Goal: Information Seeking & Learning: Learn about a topic

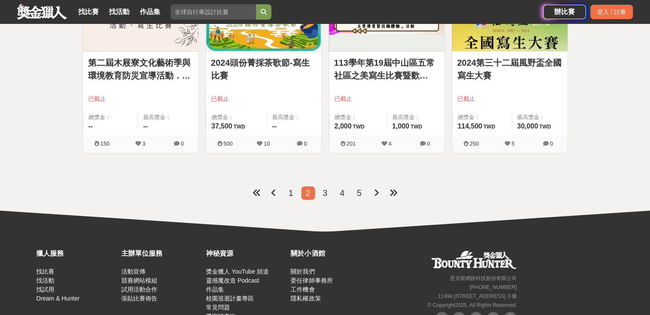
scroll to position [1086, 0]
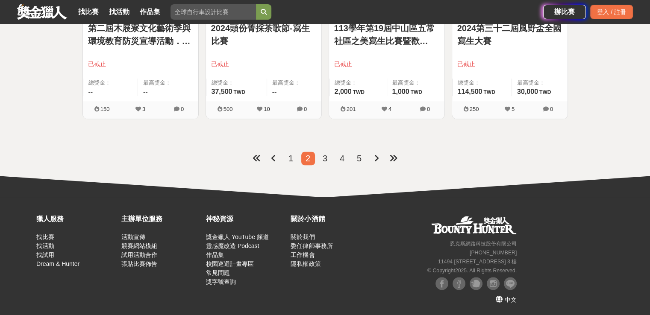
click at [291, 158] on span "1" at bounding box center [290, 158] width 5 height 9
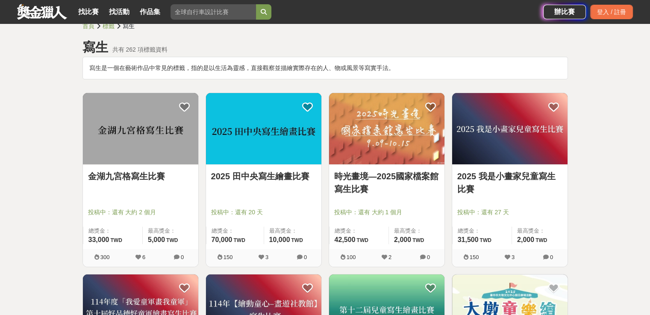
click at [269, 177] on link "2025 田中央寫生繪畫比賽" at bounding box center [263, 176] width 105 height 13
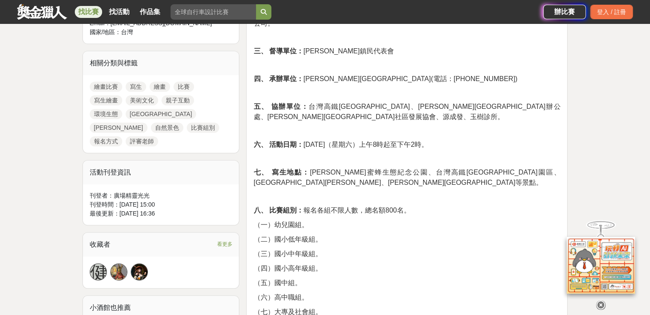
scroll to position [385, 0]
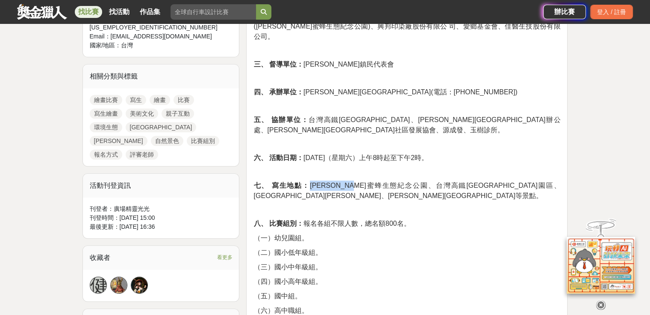
drag, startPoint x: 303, startPoint y: 165, endPoint x: 371, endPoint y: 167, distance: 67.6
click at [371, 182] on span "七、 寫生地點： 陳羅蜜蜂生態紀念公園、台灣高鐵彰化站園區、八堡圳周邊、田中老街等景點。" at bounding box center [406, 191] width 307 height 18
click at [397, 262] on p "（三）國小中年級組。" at bounding box center [406, 267] width 307 height 10
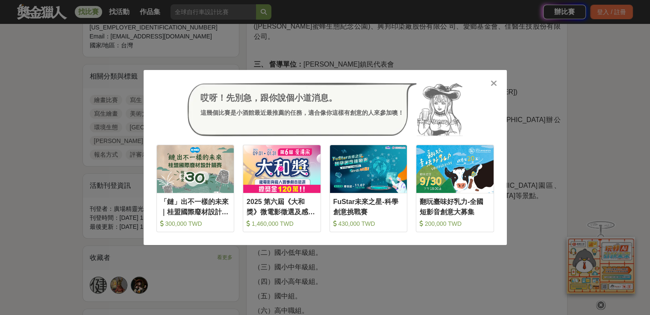
click at [494, 85] on icon at bounding box center [494, 83] width 6 height 9
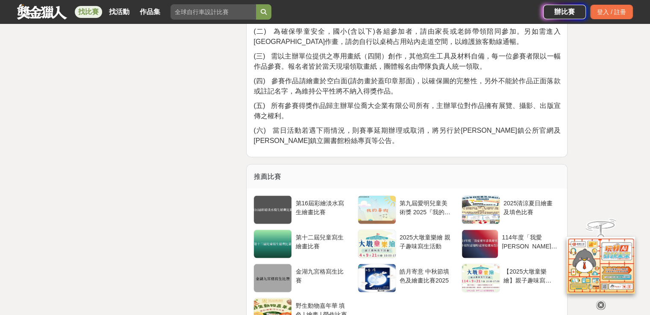
scroll to position [1410, 0]
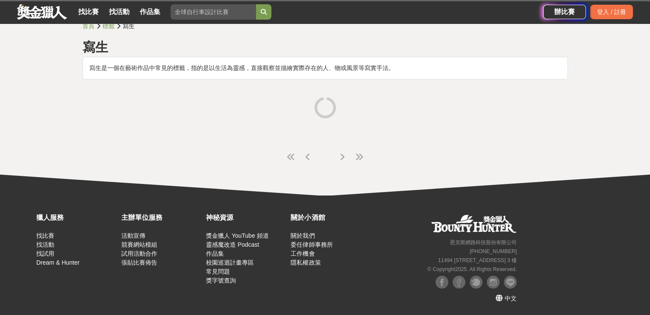
scroll to position [30, 0]
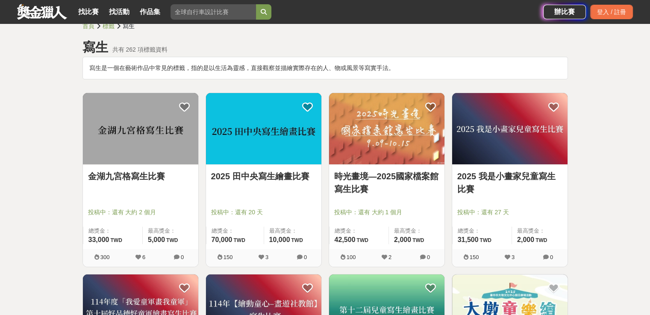
click at [404, 177] on link "時光畫境—2025國家檔案館寫生比賽" at bounding box center [386, 183] width 105 height 26
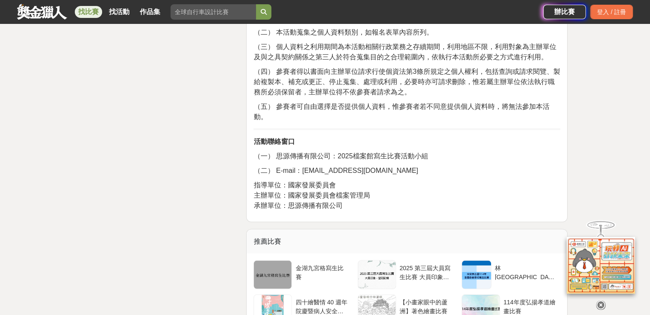
scroll to position [1838, 0]
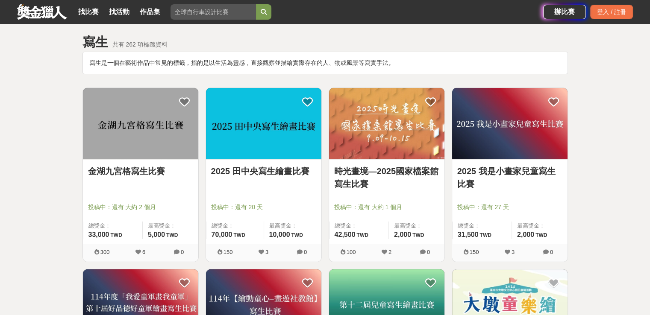
scroll to position [30, 0]
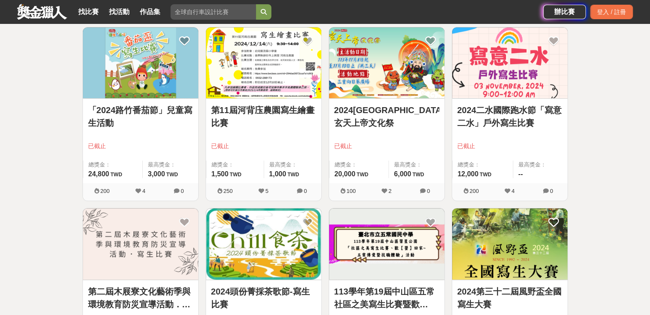
scroll to position [940, 0]
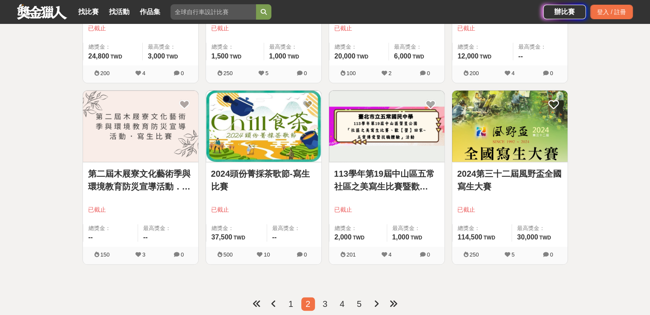
click at [291, 303] on span "1" at bounding box center [290, 304] width 5 height 9
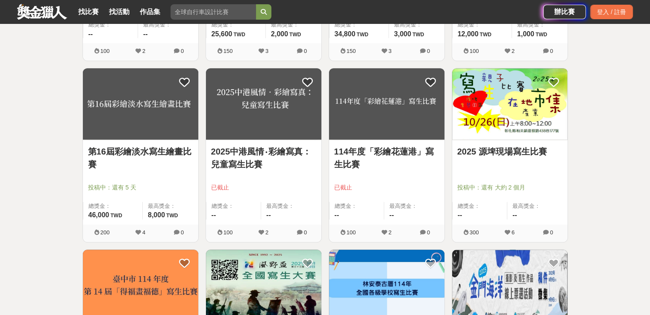
scroll to position [543, 0]
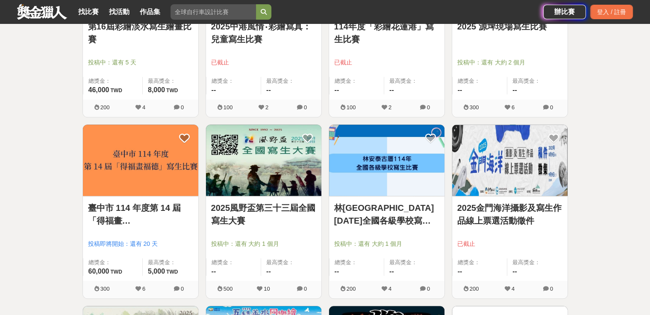
click at [245, 210] on link "2025風野盃第三十三屆全國寫生大賽" at bounding box center [263, 215] width 105 height 26
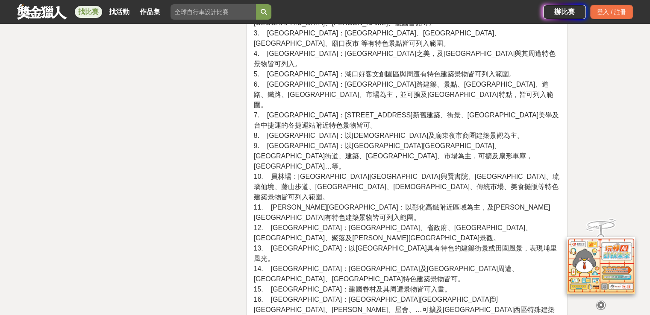
scroll to position [1795, 0]
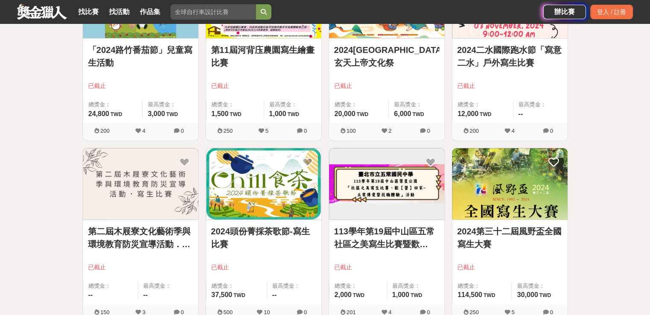
scroll to position [983, 0]
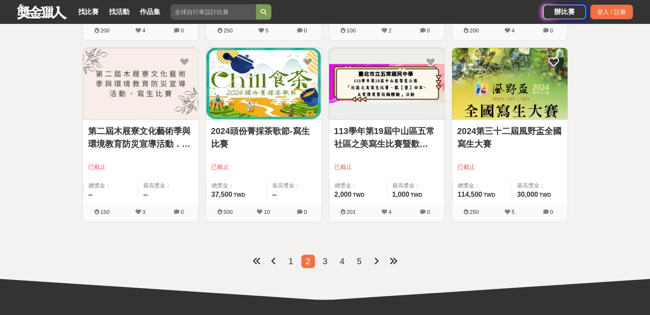
click at [290, 259] on span "1" at bounding box center [290, 261] width 5 height 9
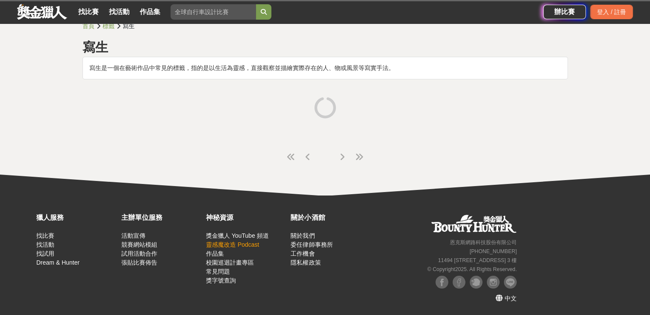
scroll to position [30, 0]
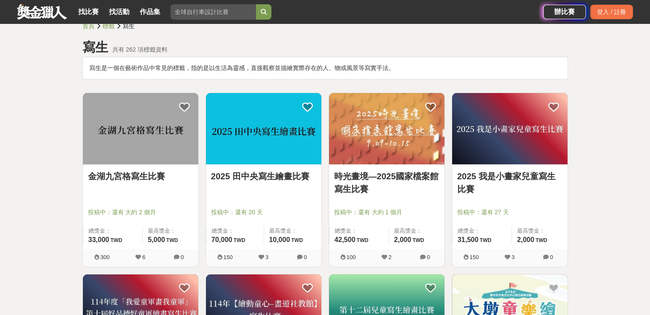
click at [266, 175] on link "2025 田中央寫生繪畫比賽" at bounding box center [263, 176] width 105 height 13
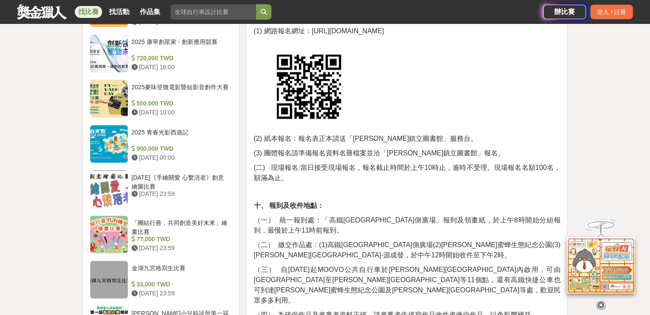
scroll to position [769, 0]
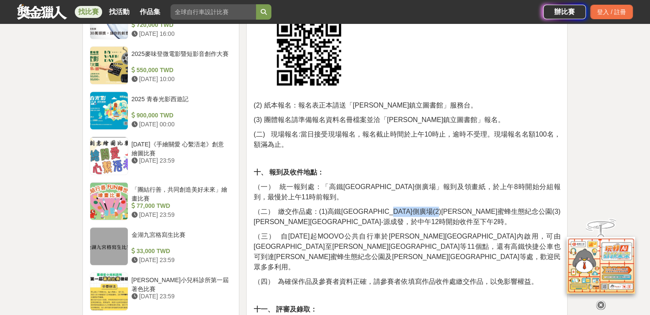
drag, startPoint x: 412, startPoint y: 180, endPoint x: 477, endPoint y: 179, distance: 65.0
click at [477, 208] on span "（二） 繳交作品處：(1)高鐵彰化站三號門側廣場(2)陳羅蜜蜂生態紀念公園(3)田中老街-源成發，於中午12時開始收件至下午2時。" at bounding box center [406, 217] width 307 height 18
copy span "陳羅蜜蜂生態紀念公園"
click at [417, 278] on span "（四） 為確保作品及參賽者資料正確，請參賽者依填寫作品收件處繳交作品，以免影響權益。" at bounding box center [395, 281] width 284 height 7
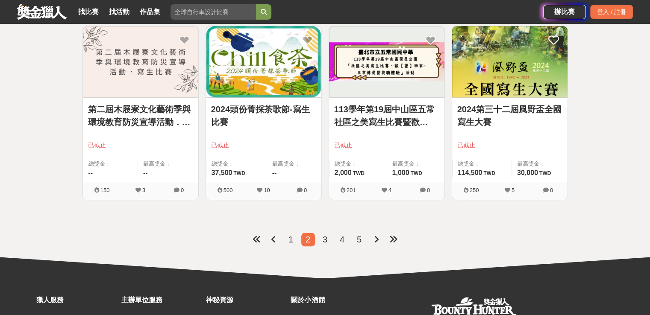
scroll to position [1086, 0]
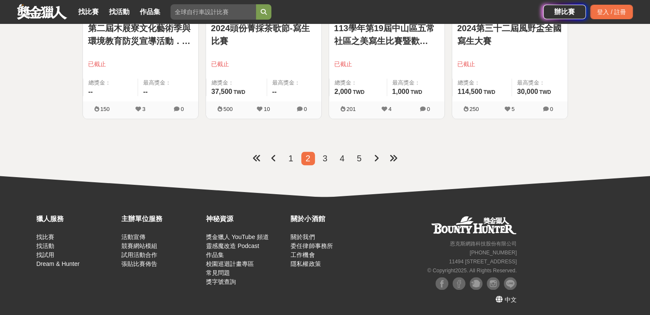
click at [291, 158] on span "1" at bounding box center [290, 158] width 5 height 9
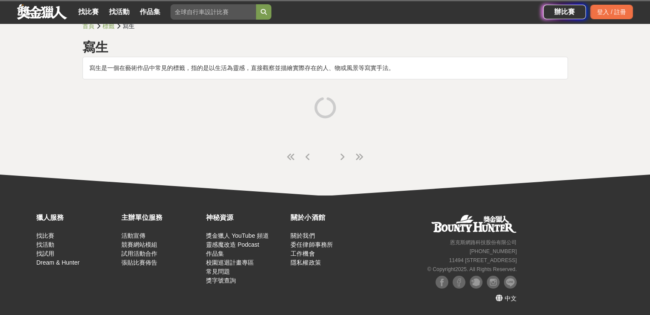
scroll to position [30, 0]
